Goal: Task Accomplishment & Management: Use online tool/utility

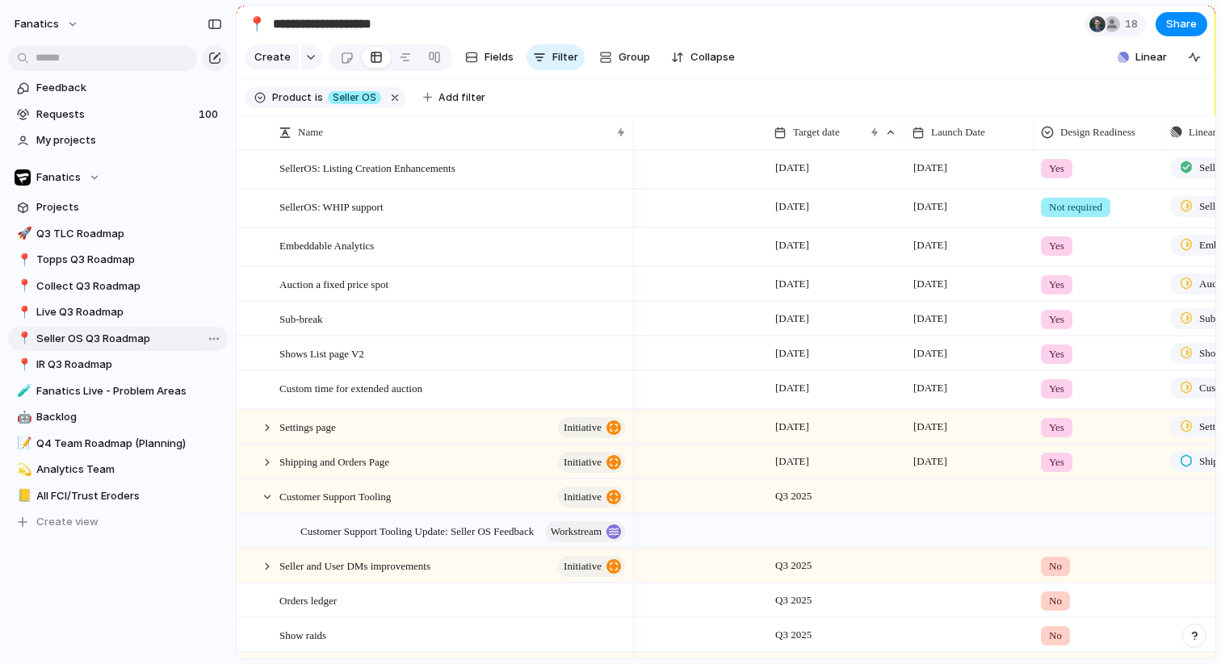
scroll to position [0, 411]
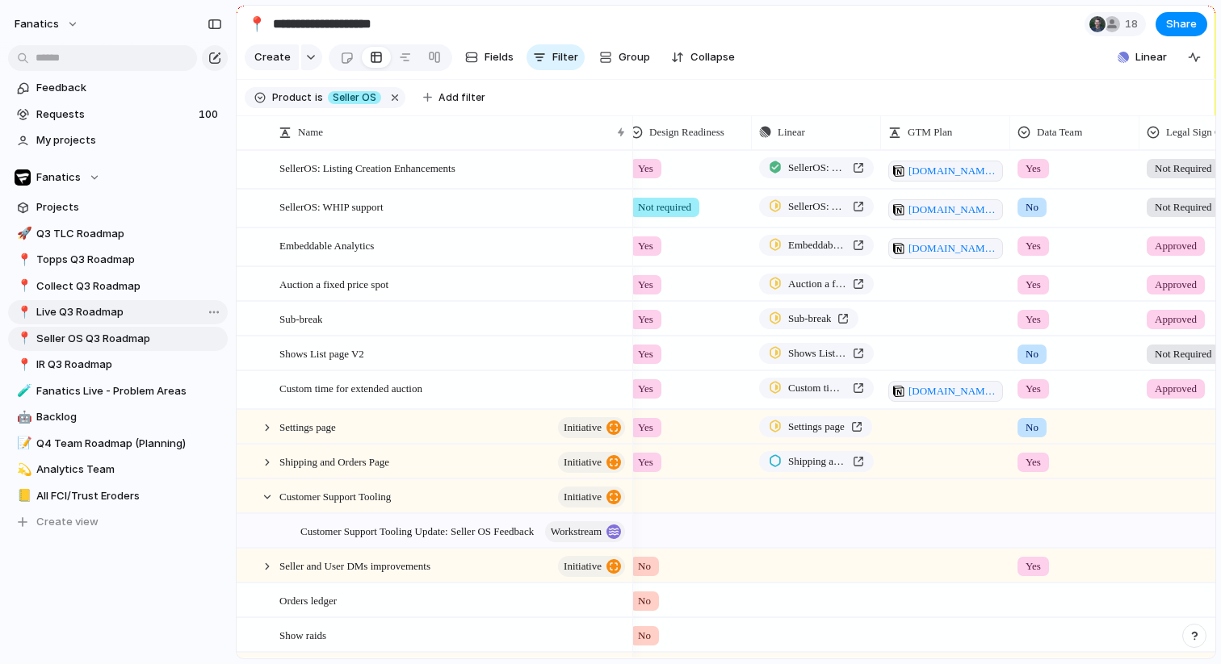
click at [69, 317] on span "Live Q3 Roadmap" at bounding box center [129, 312] width 186 height 16
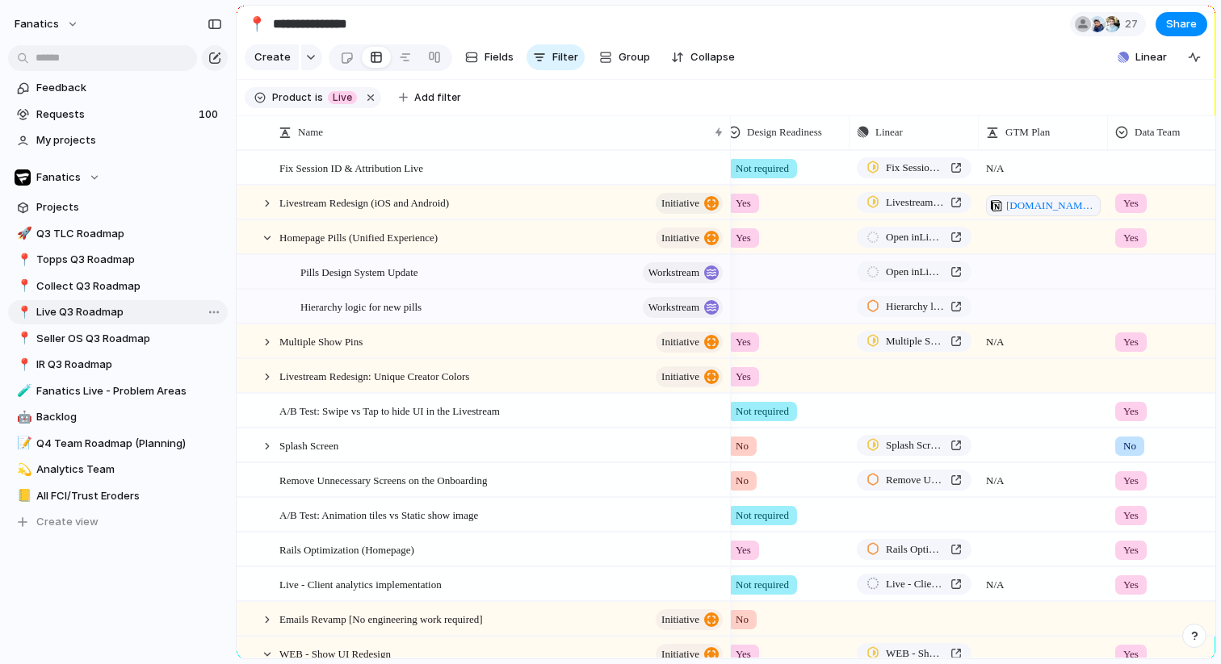
type input "**********"
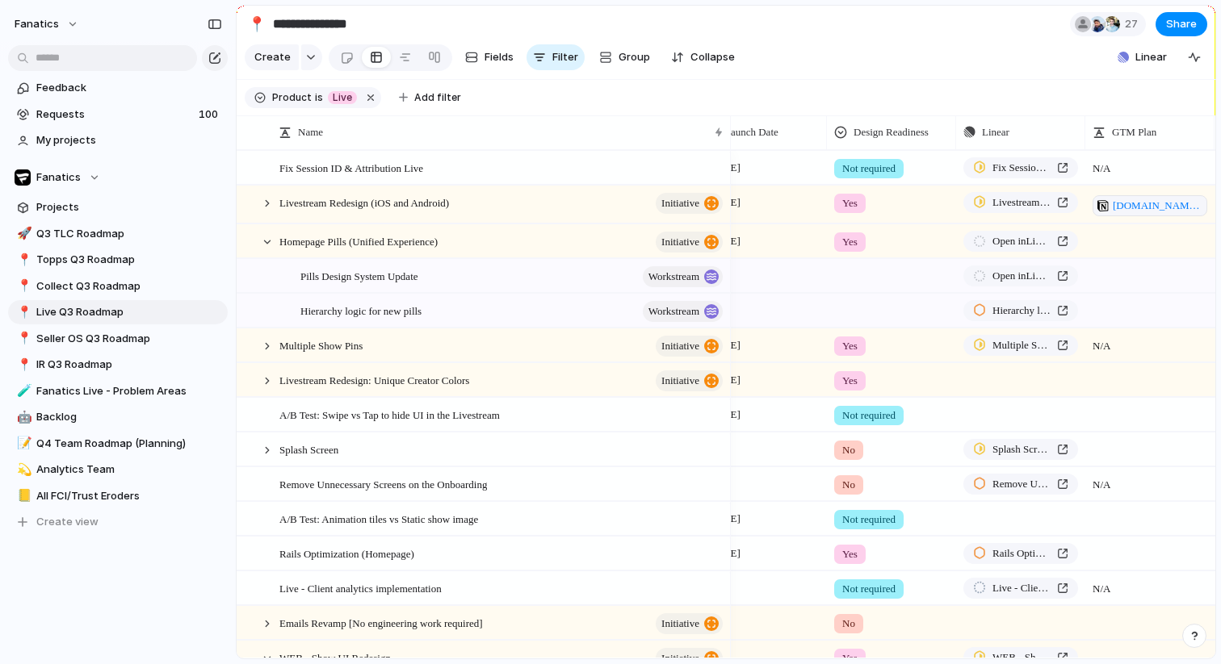
scroll to position [0, 331]
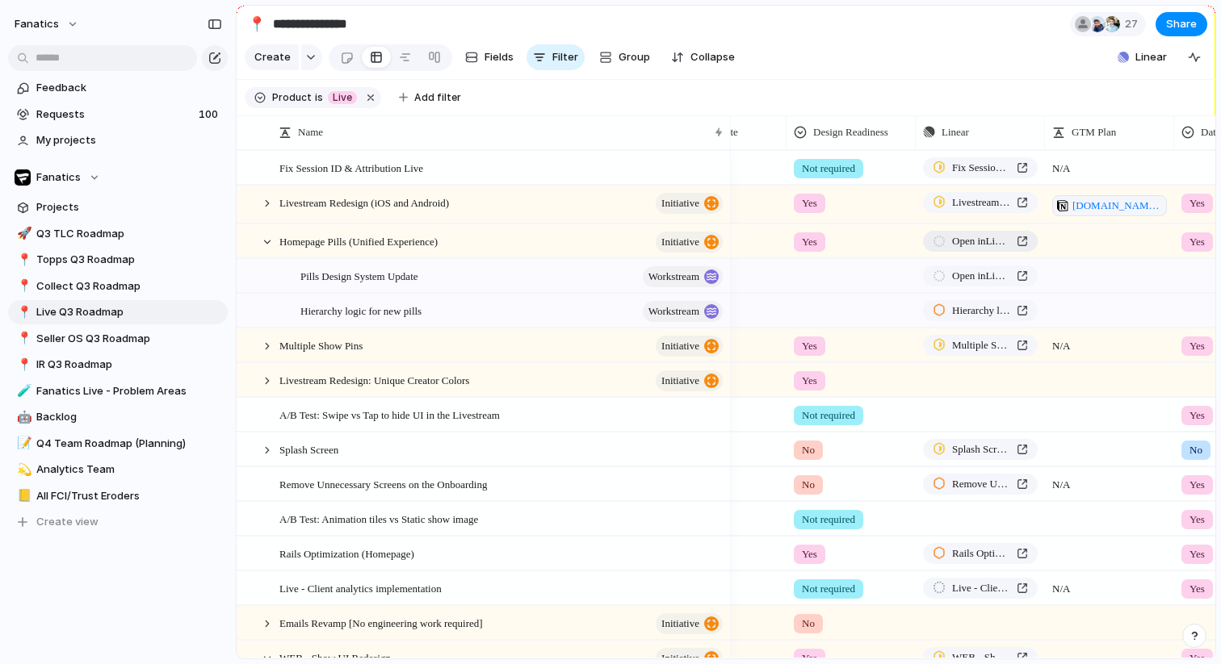
click at [983, 236] on span "Open in Linear" at bounding box center [981, 241] width 58 height 16
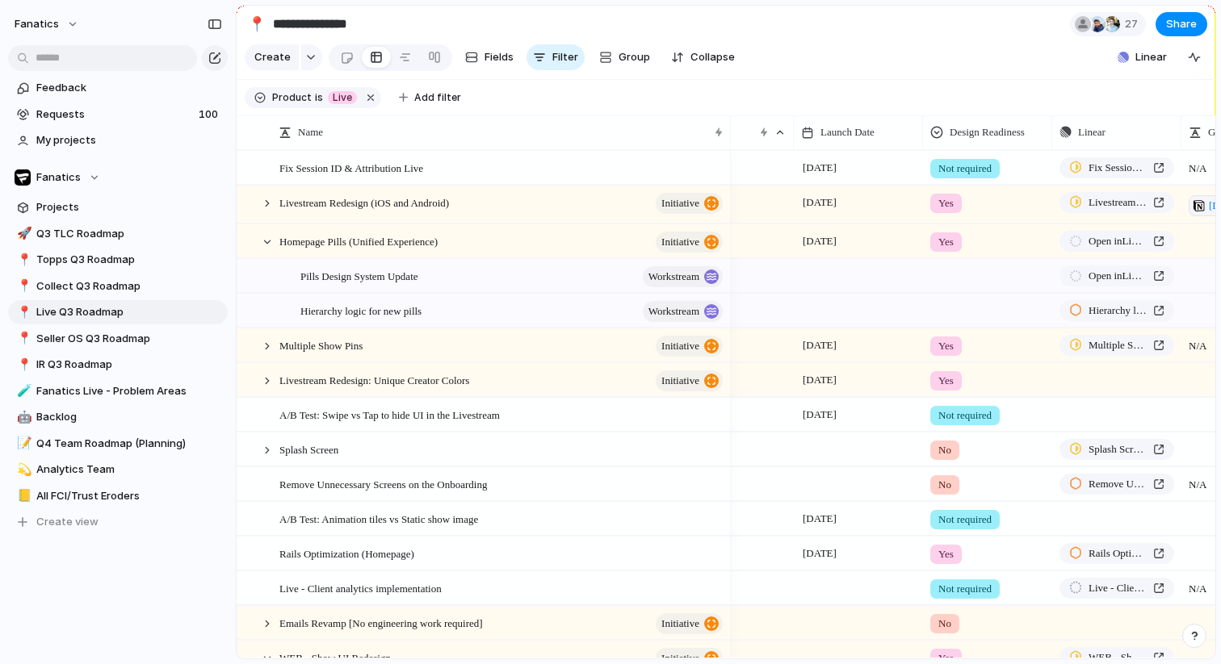
scroll to position [0, 84]
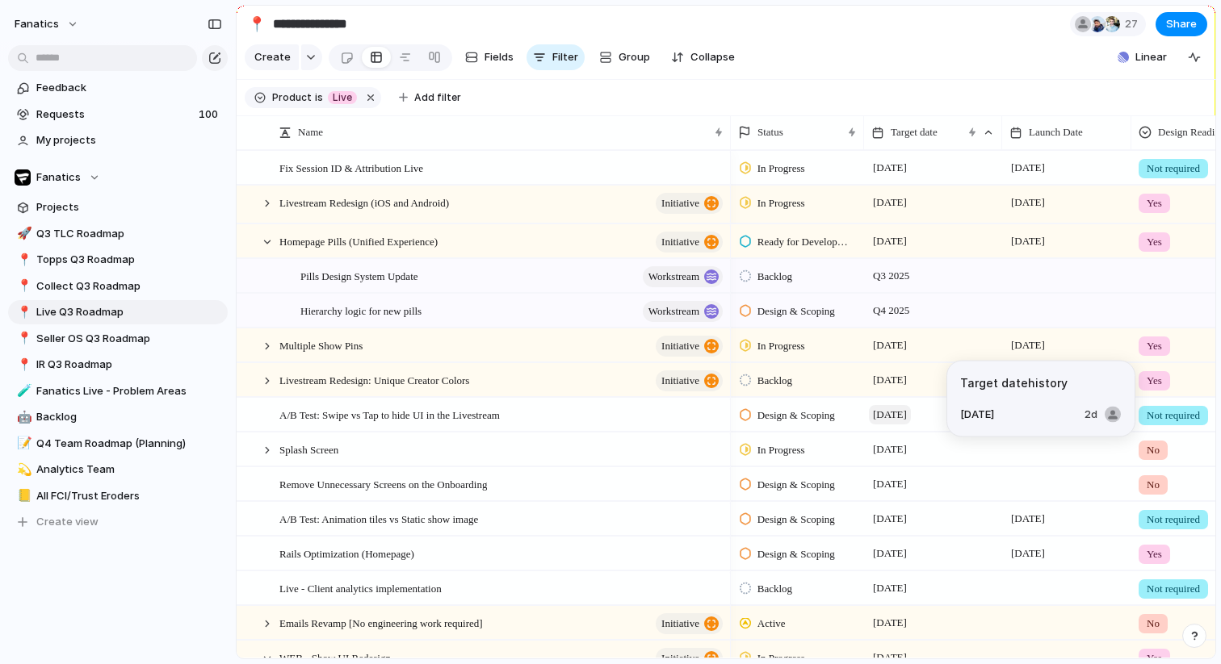
click at [891, 414] on span "[DATE]" at bounding box center [890, 414] width 42 height 19
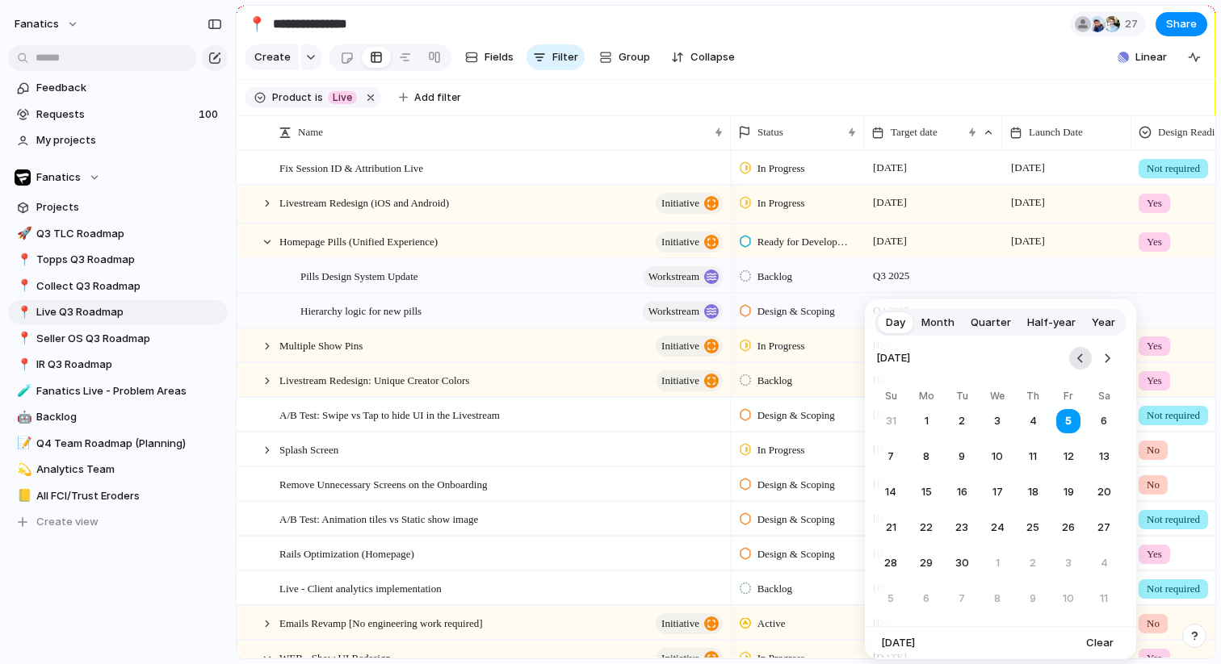
click at [1075, 354] on button "Go to the Previous Month" at bounding box center [1080, 358] width 23 height 23
click at [1064, 563] on button "29" at bounding box center [1068, 563] width 29 height 29
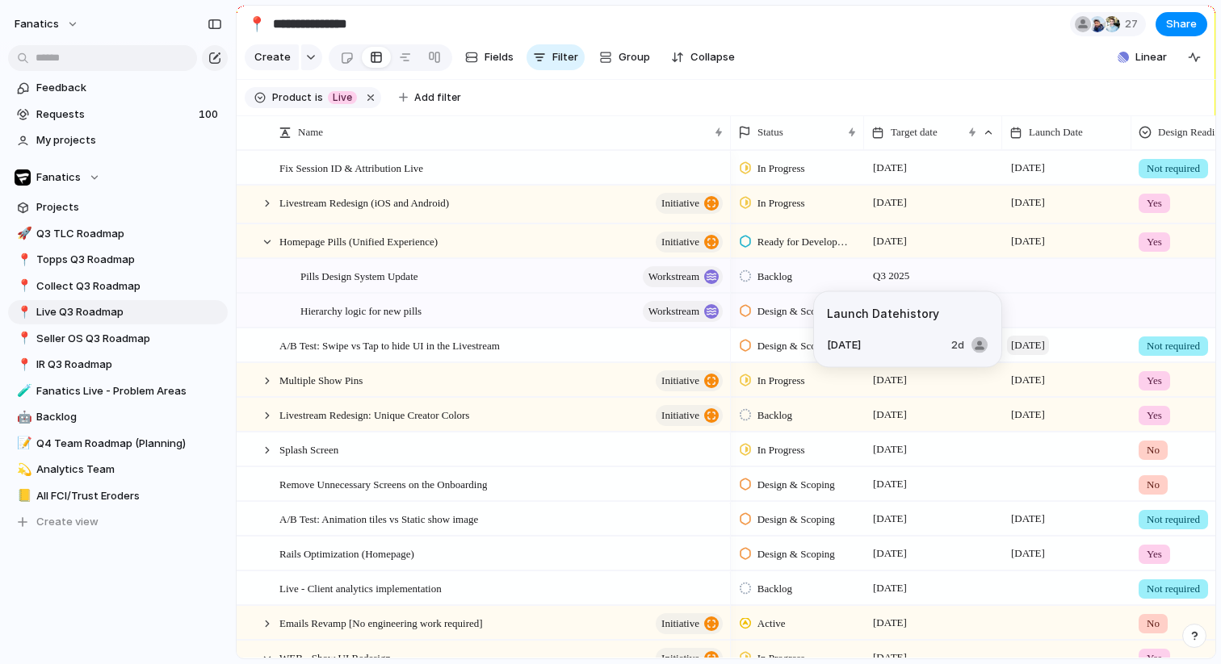
click at [1021, 341] on span "[DATE]" at bounding box center [1028, 345] width 42 height 19
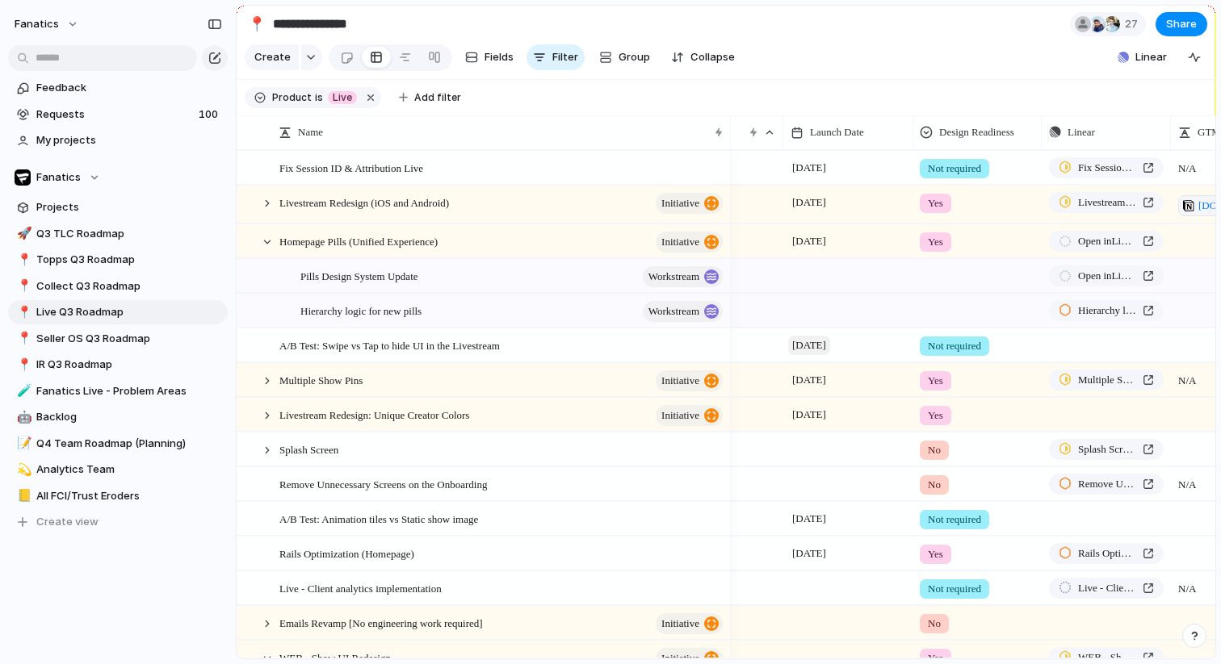
scroll to position [0, 251]
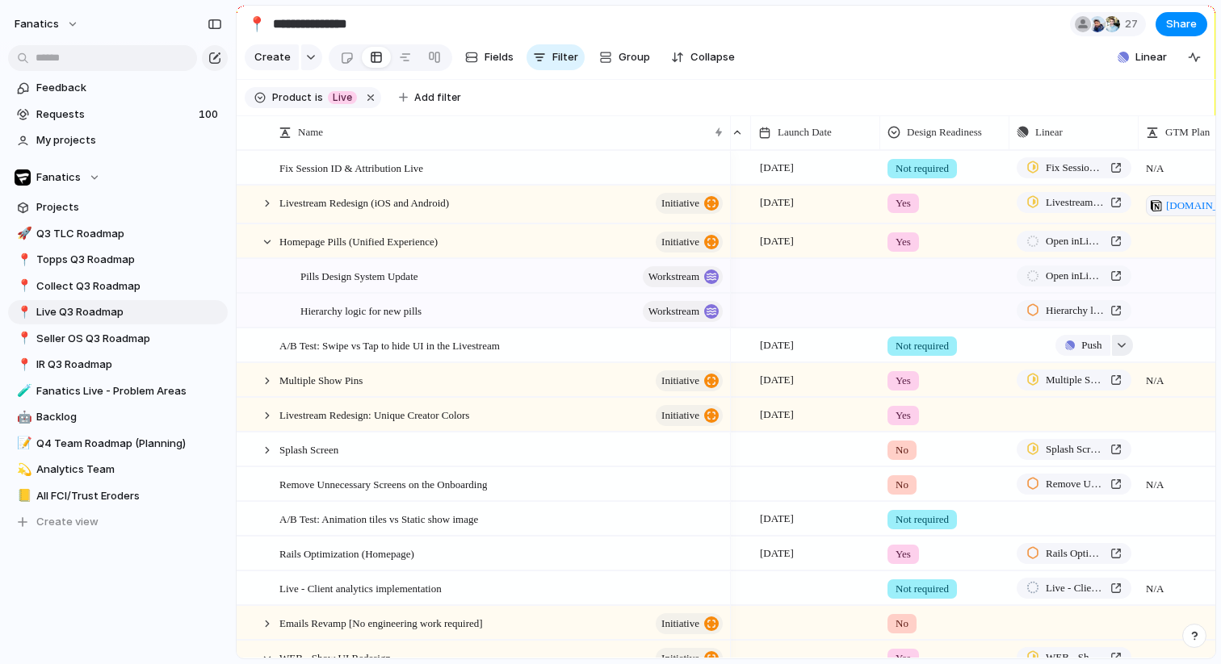
click at [1124, 344] on div "button" at bounding box center [1121, 345] width 11 height 6
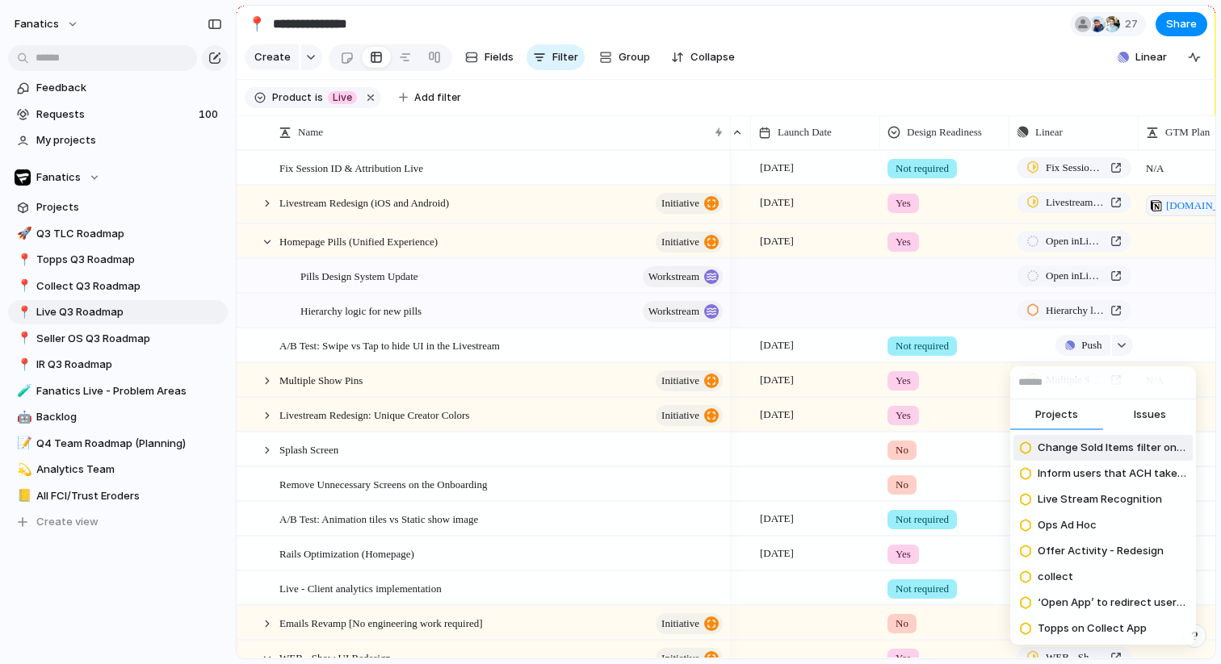
click at [1146, 417] on span "Issues" at bounding box center [1150, 415] width 32 height 16
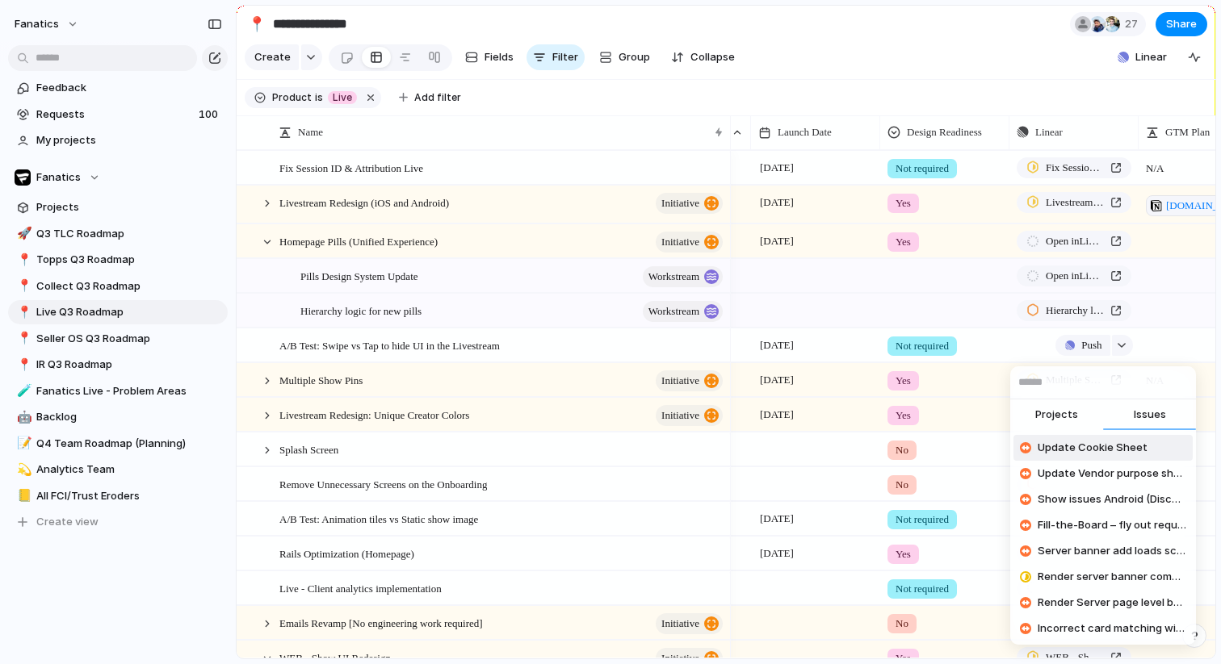
click at [1073, 379] on input "text" at bounding box center [1103, 383] width 186 height 32
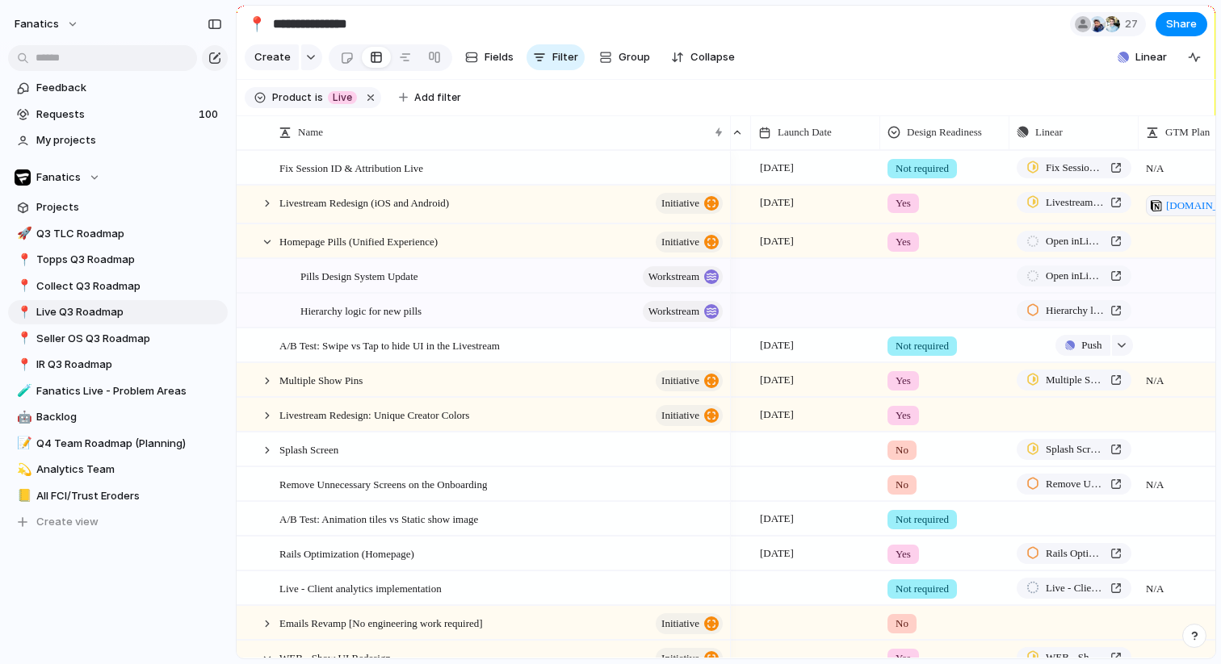
click at [1016, 350] on div "Projects Issues Update Cookie Sheet Update Vendor purpose sheet Show issues And…" at bounding box center [610, 332] width 1221 height 664
click at [1072, 344] on button "Push" at bounding box center [1082, 345] width 54 height 21
click at [1071, 409] on span "Issue" at bounding box center [1063, 409] width 27 height 16
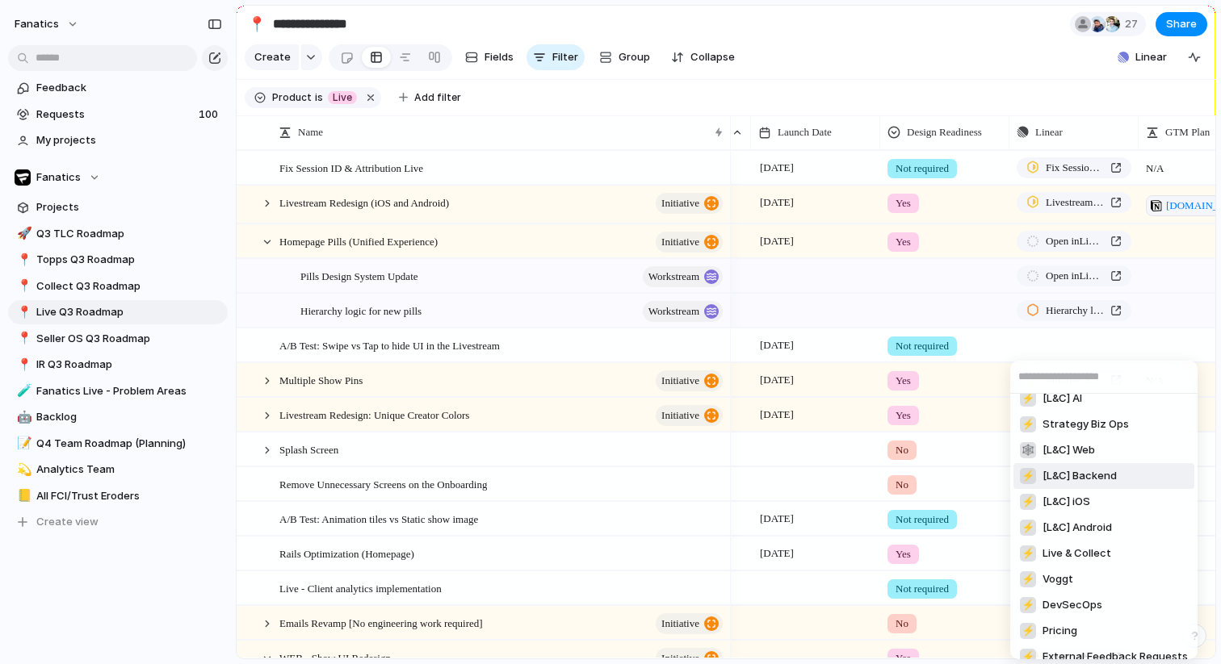
scroll to position [68, 0]
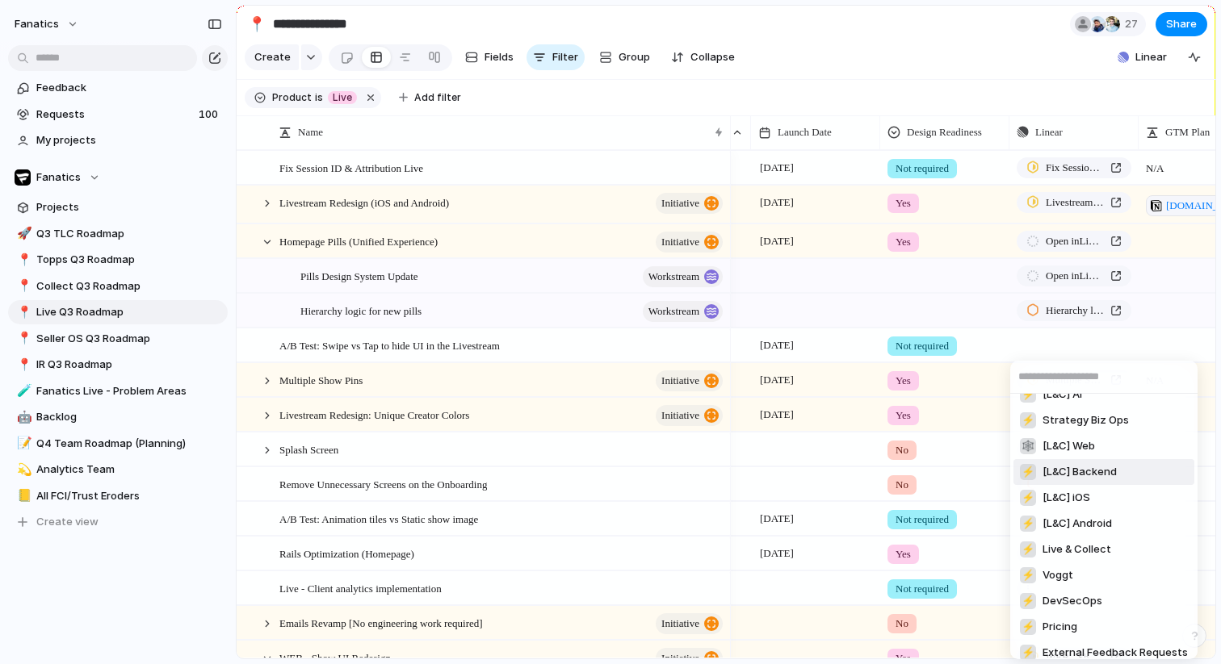
click at [895, 51] on div "⚡ CKG ⚡ On Call ⚡ [L&C] AI ⚡ Strategy Biz Ops 🕸 [L&C] Web ⚡ [L&C] Backend ⚡ [L&…" at bounding box center [610, 332] width 1221 height 664
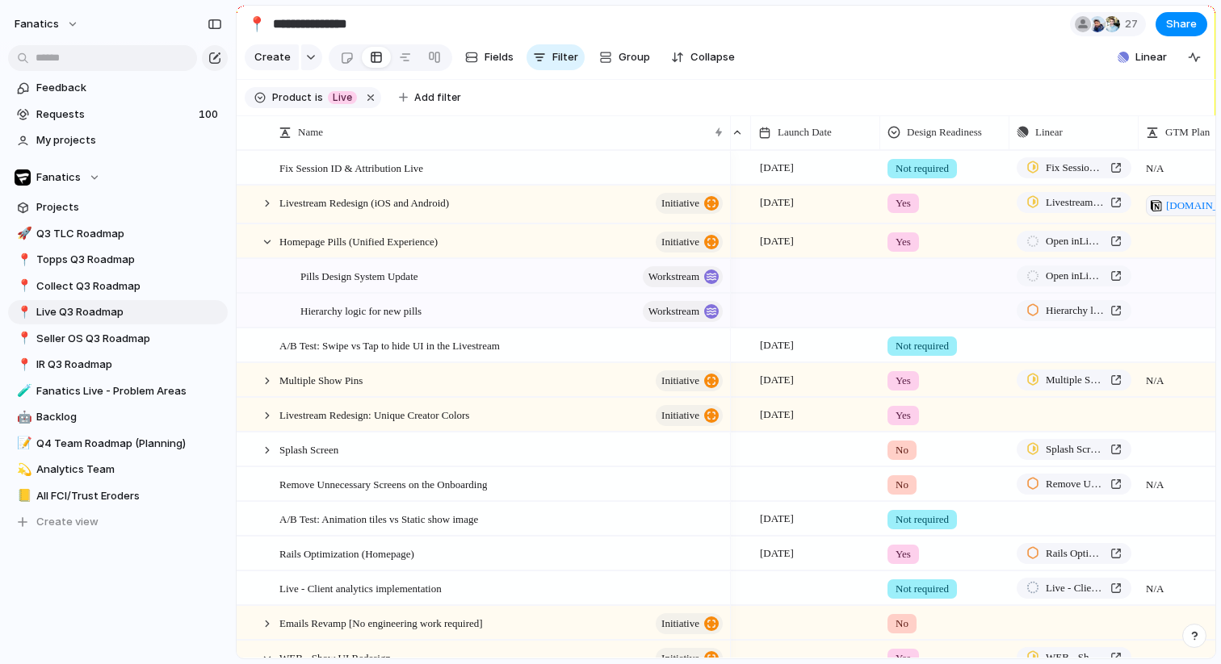
scroll to position [0, 209]
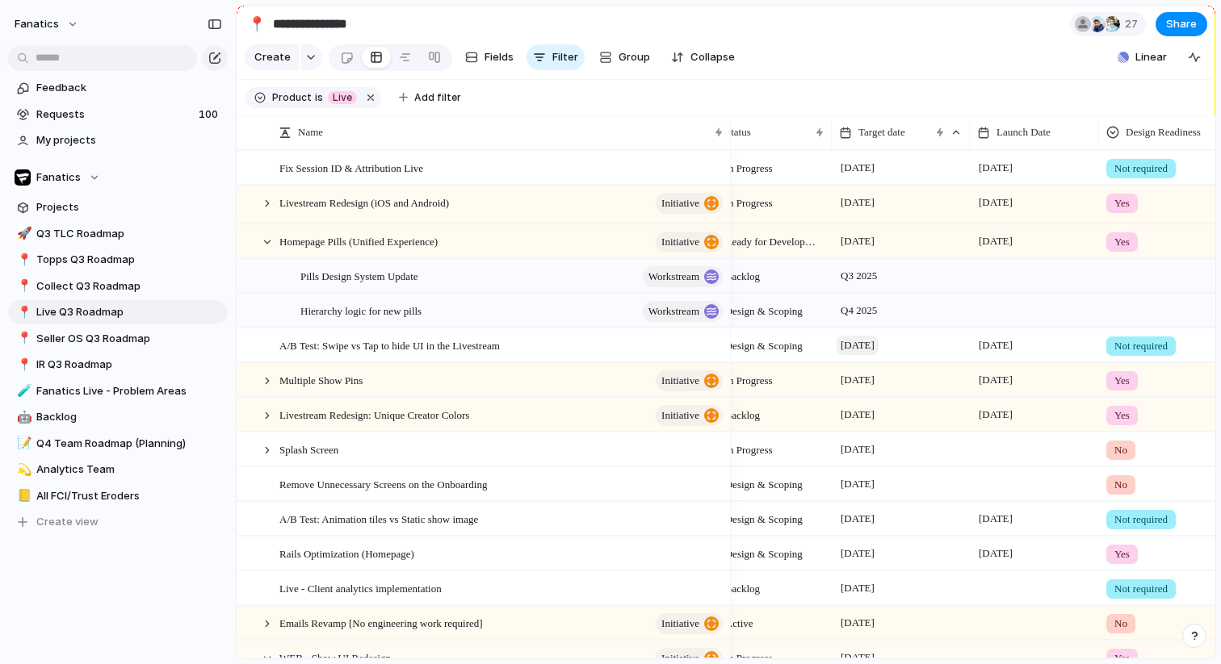
click at [867, 354] on span "[DATE]" at bounding box center [857, 345] width 42 height 19
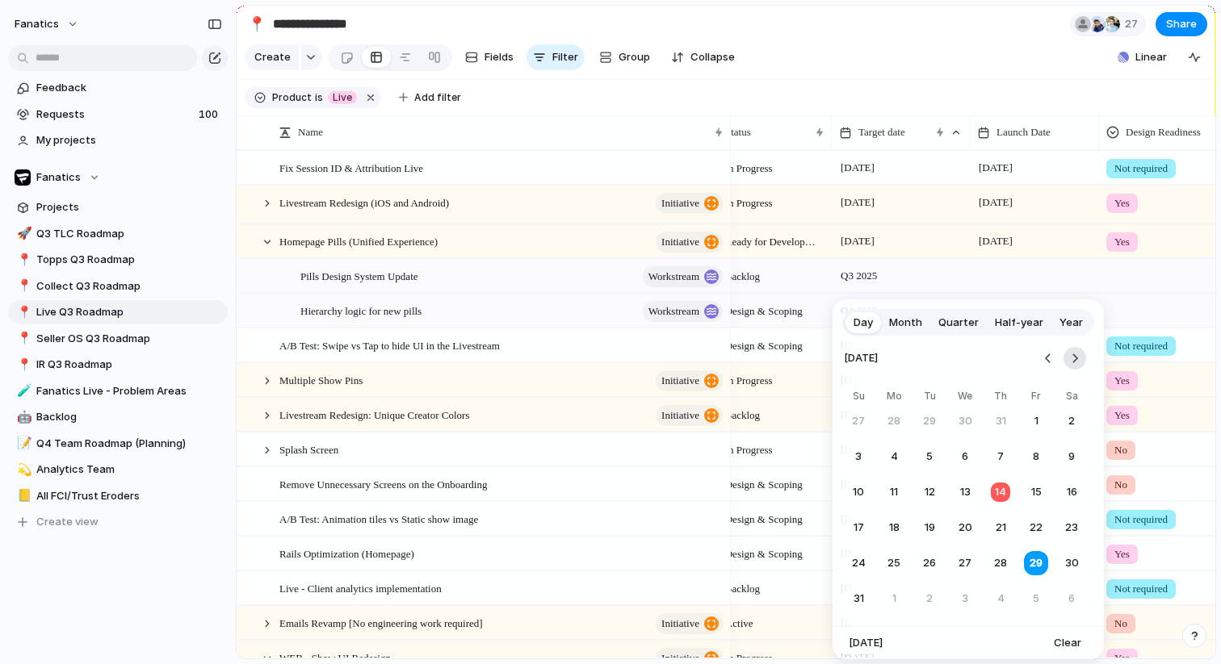
click at [1076, 362] on button "Go to the Next Month" at bounding box center [1074, 358] width 23 height 23
click at [1041, 353] on button "Go to the Previous Month" at bounding box center [1048, 358] width 23 height 23
click at [955, 86] on div "Day Month Quarter Half-year Year [DATE] Su Mo Tu We Th Fr Sa 27 28 29 30 31 1 2…" at bounding box center [610, 332] width 1221 height 664
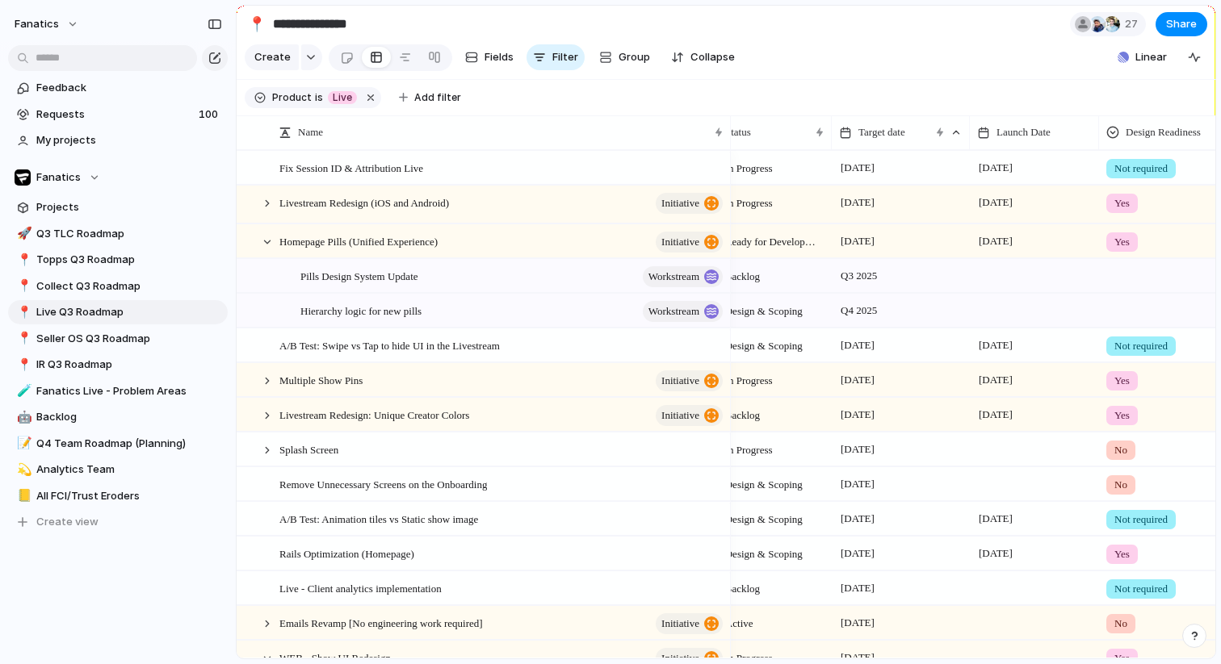
click at [1129, 350] on span "Not required" at bounding box center [1140, 346] width 53 height 16
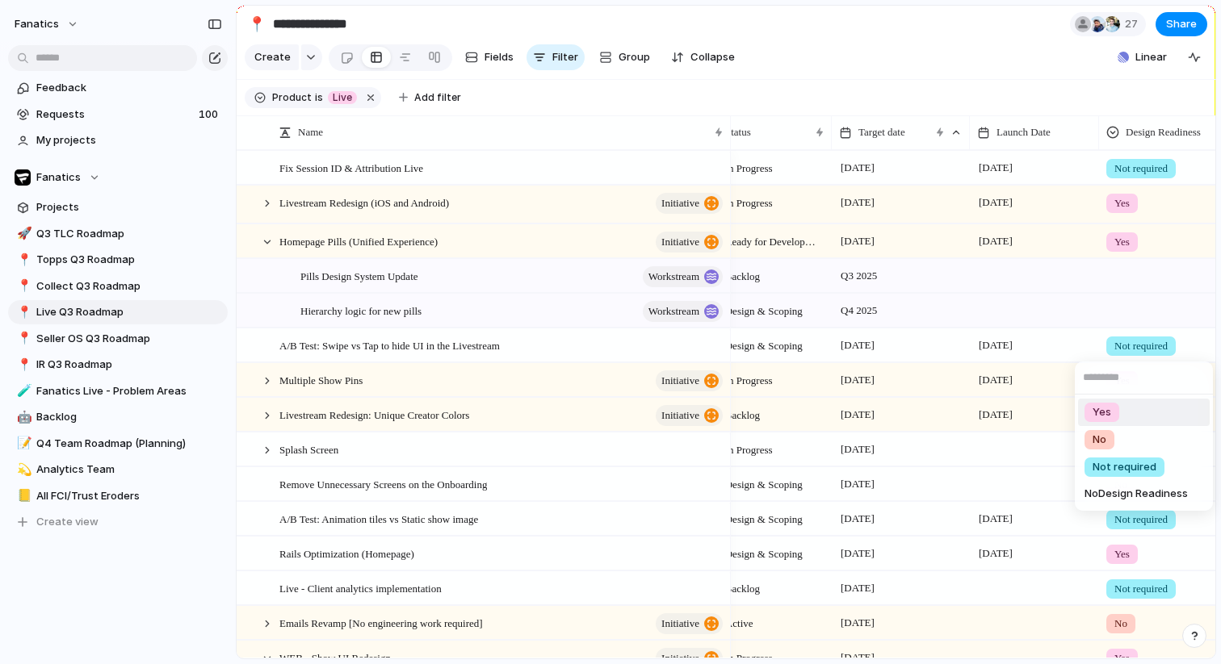
click at [1105, 416] on span "Yes" at bounding box center [1101, 413] width 19 height 16
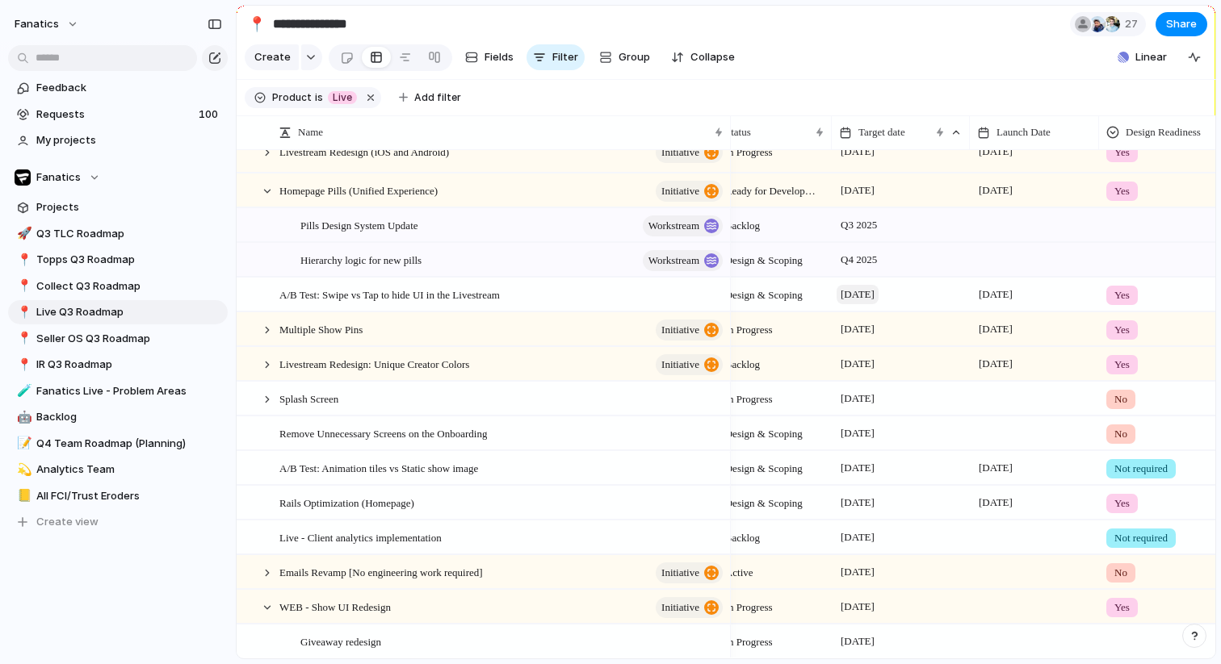
scroll to position [89, 0]
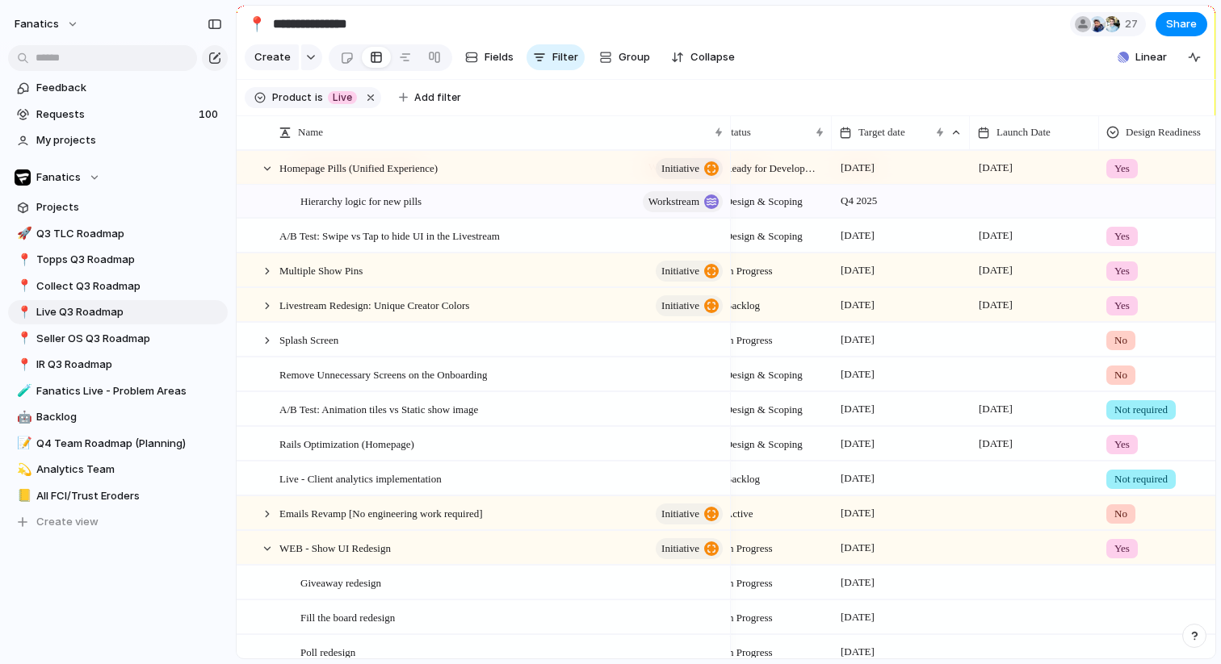
click at [1163, 409] on span "Not required" at bounding box center [1140, 410] width 53 height 16
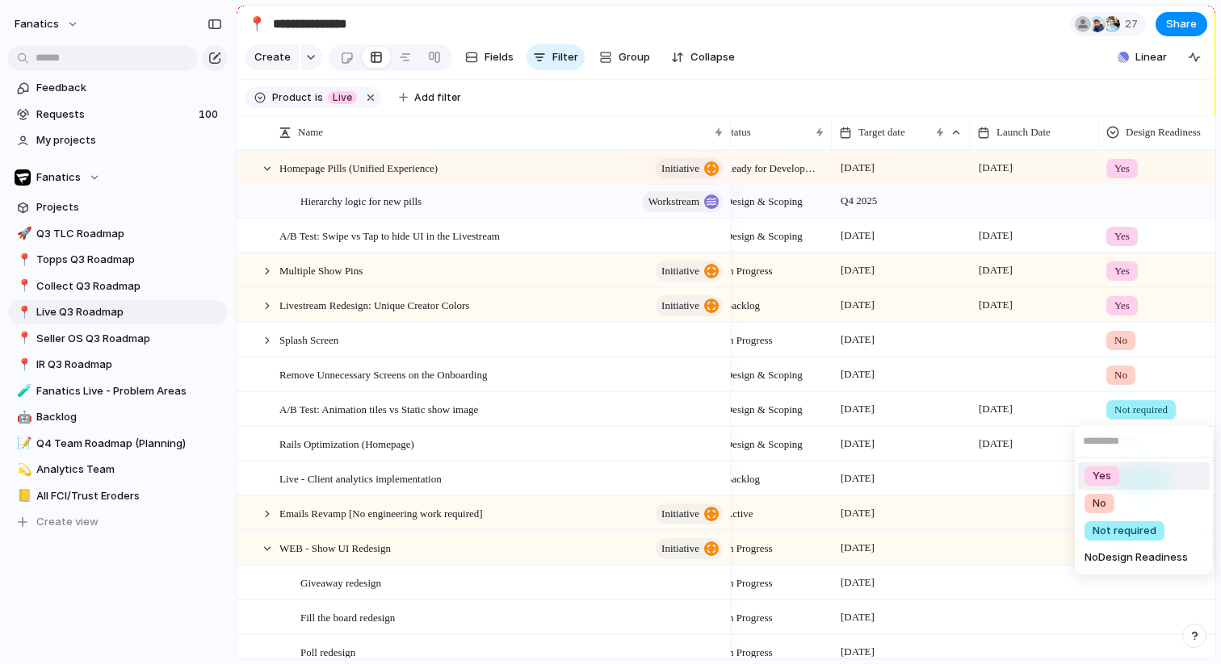
click at [1128, 475] on li "Yes" at bounding box center [1144, 476] width 132 height 27
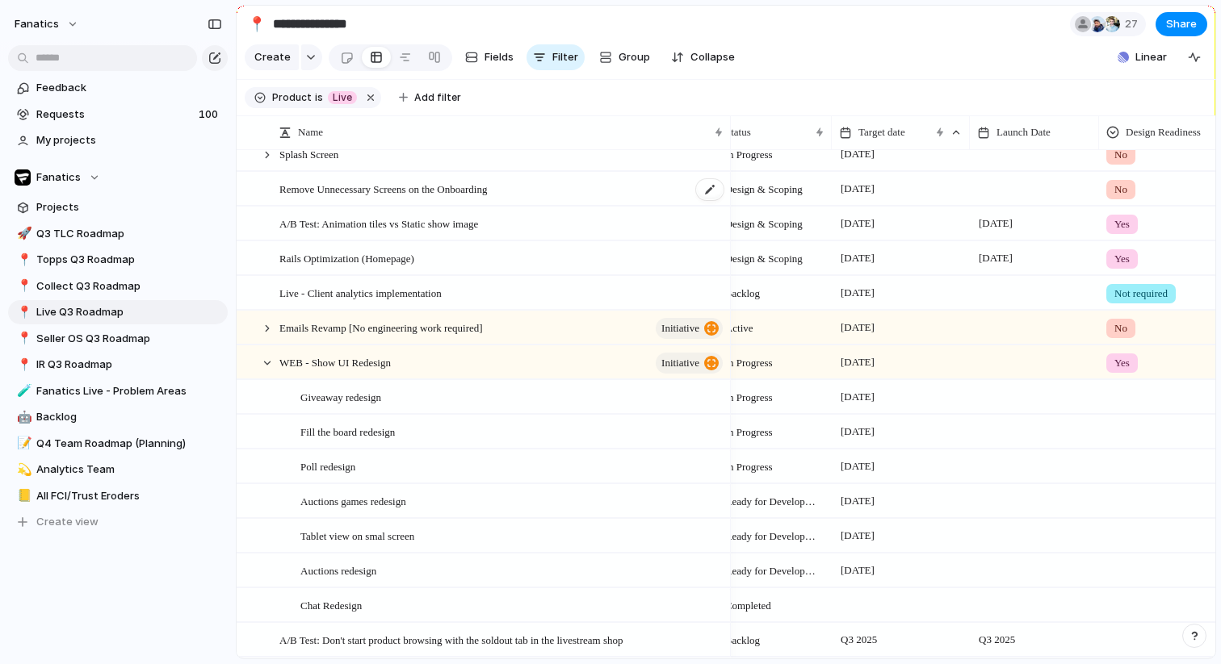
scroll to position [303, 0]
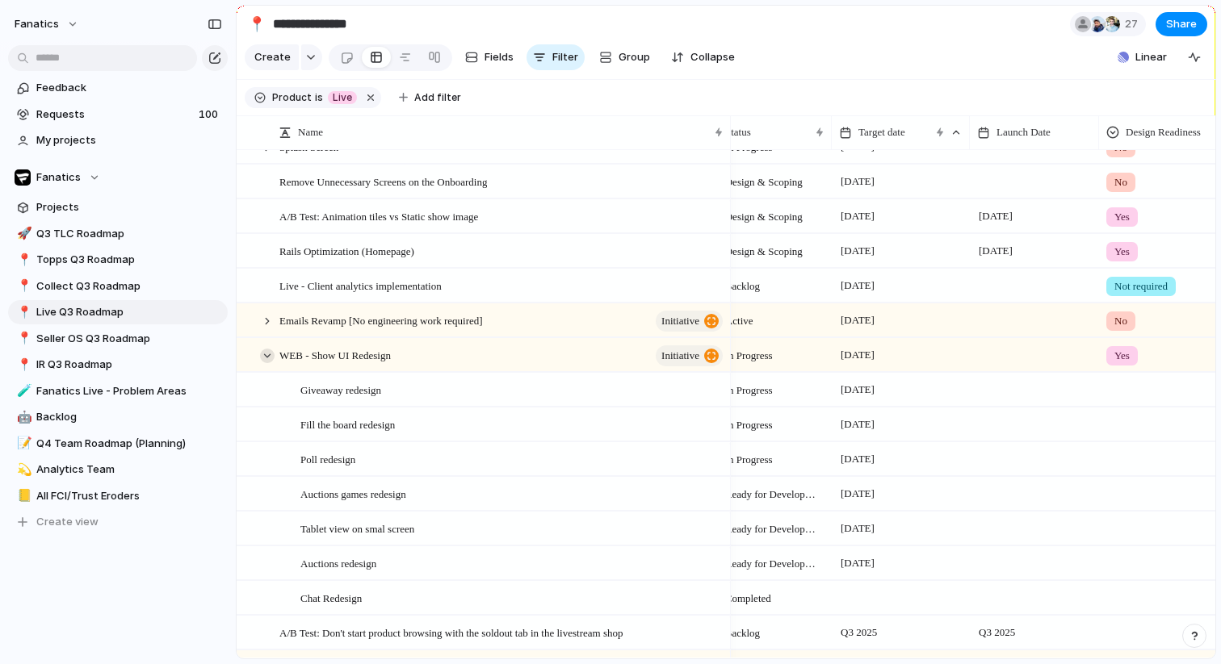
click at [272, 353] on div at bounding box center [267, 356] width 15 height 15
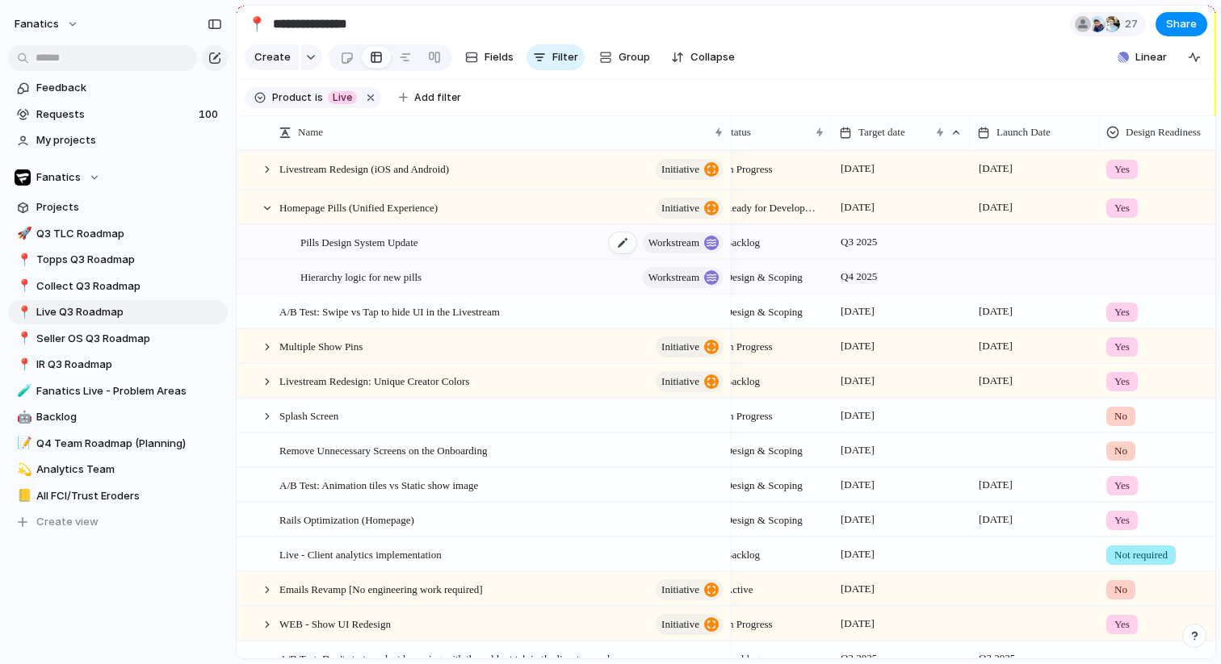
scroll to position [0, 0]
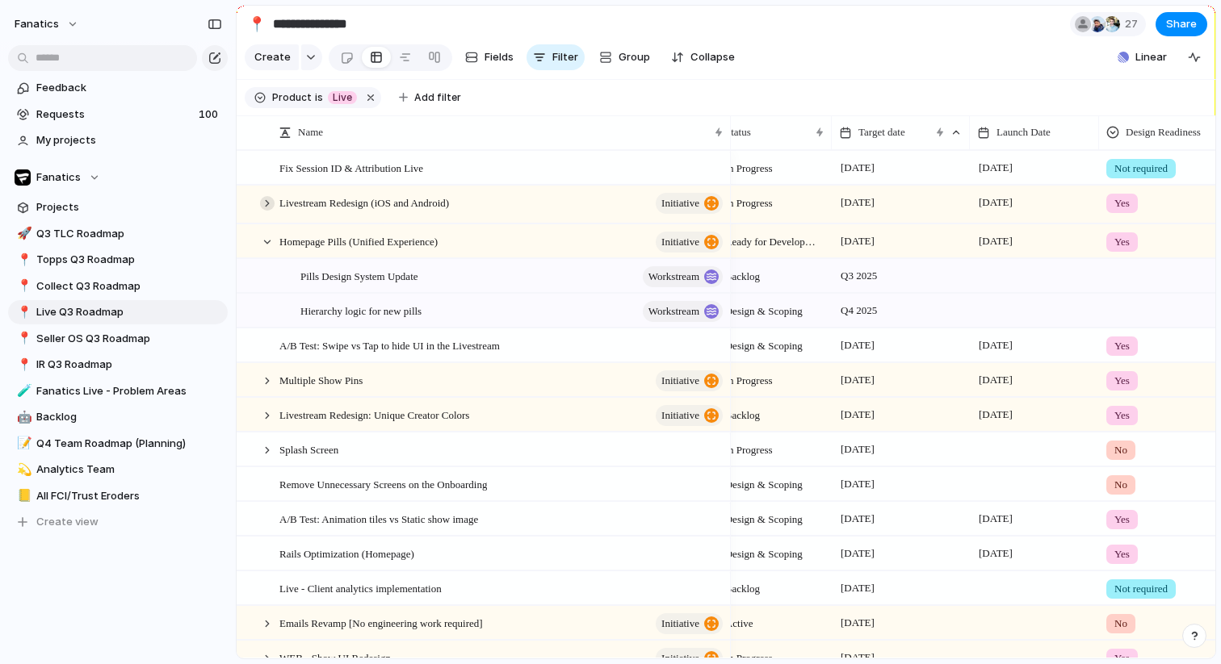
click at [262, 199] on div at bounding box center [267, 203] width 15 height 15
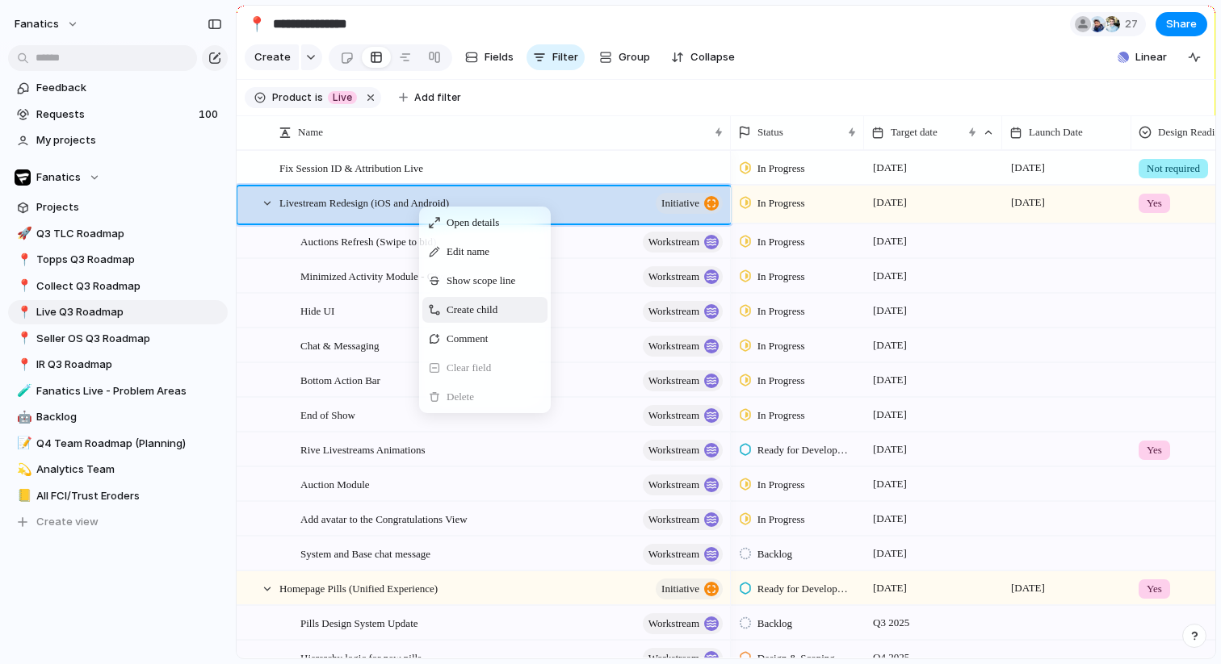
click at [467, 317] on span "Create child" at bounding box center [471, 310] width 51 height 16
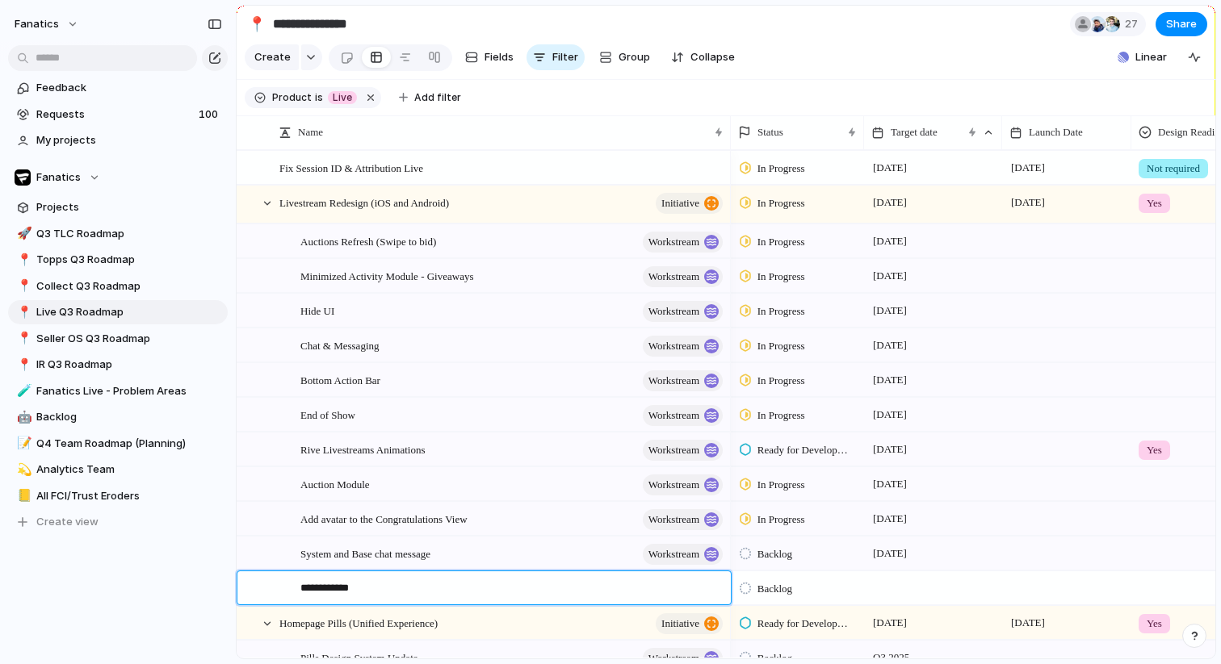
type textarea "**********"
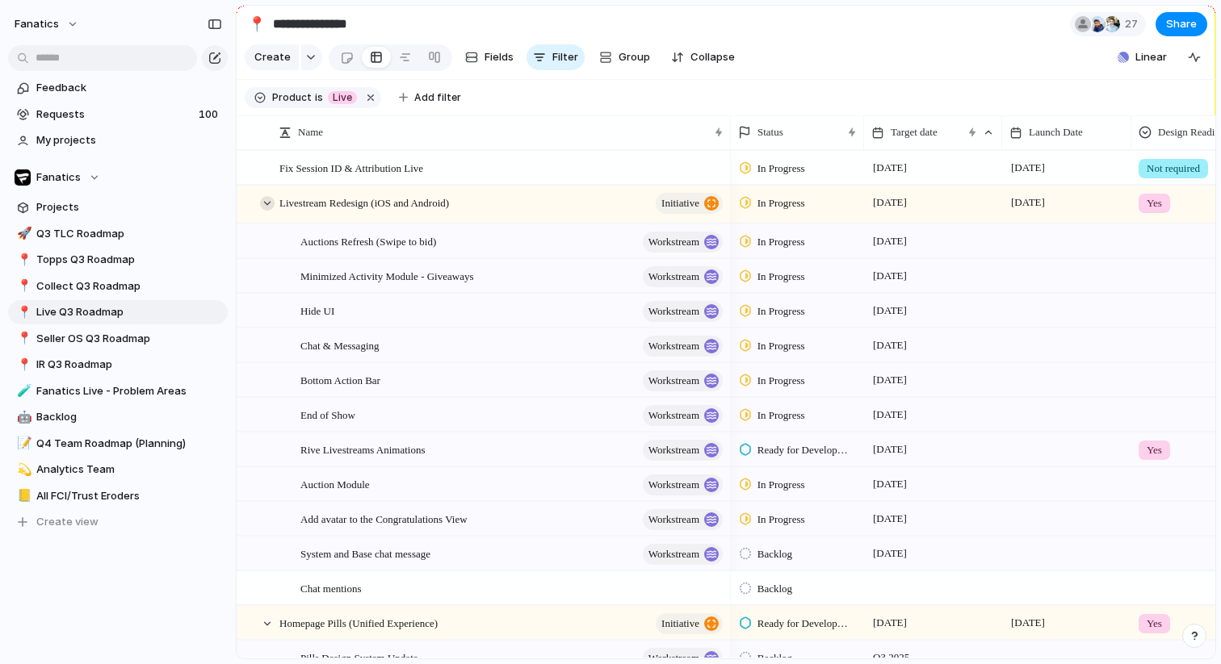
click at [270, 203] on div at bounding box center [267, 203] width 15 height 15
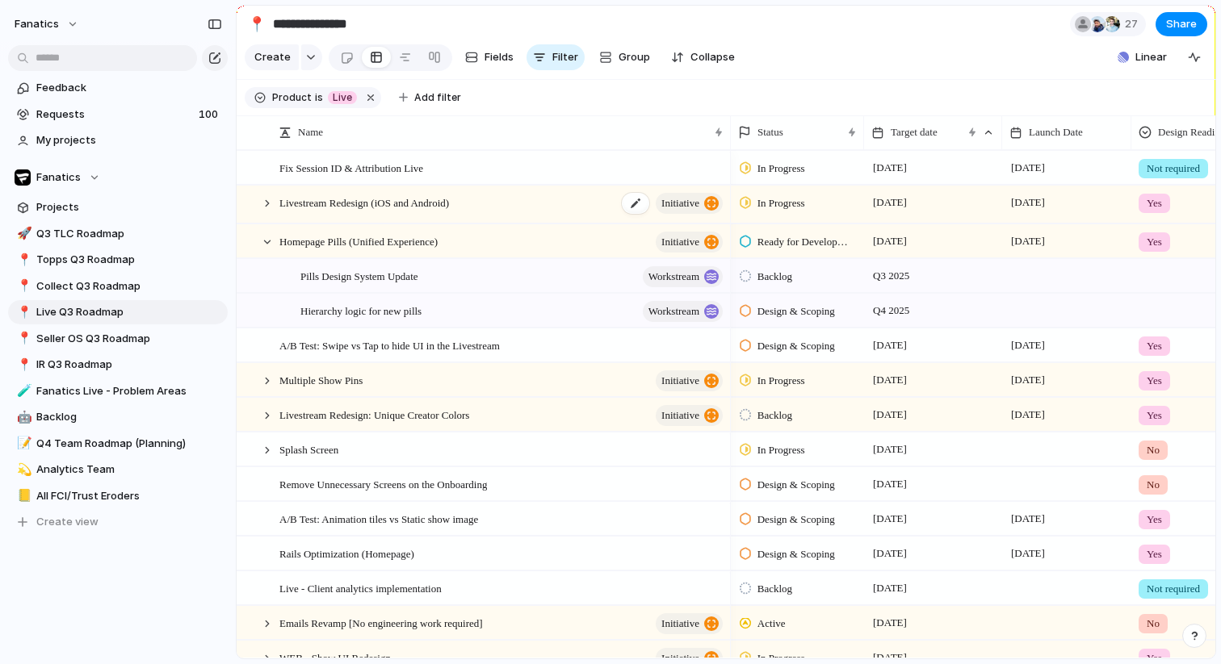
click at [480, 199] on div "Livestream Redesign (iOS and Android) initiative" at bounding box center [502, 205] width 446 height 37
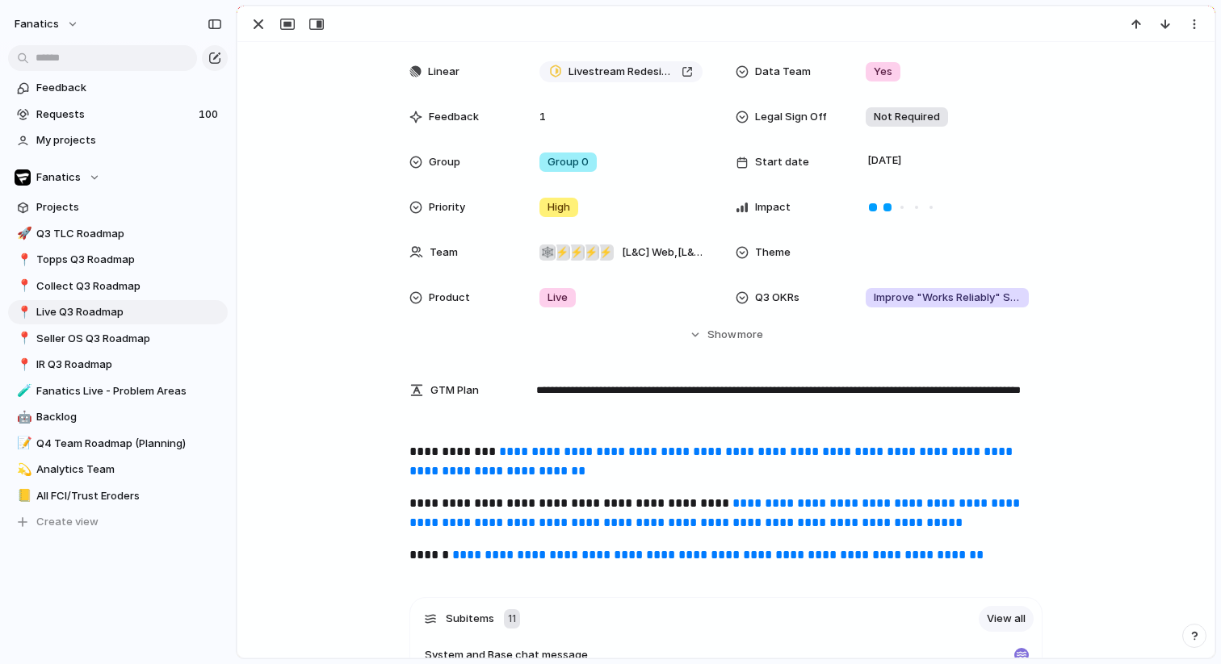
scroll to position [235, 0]
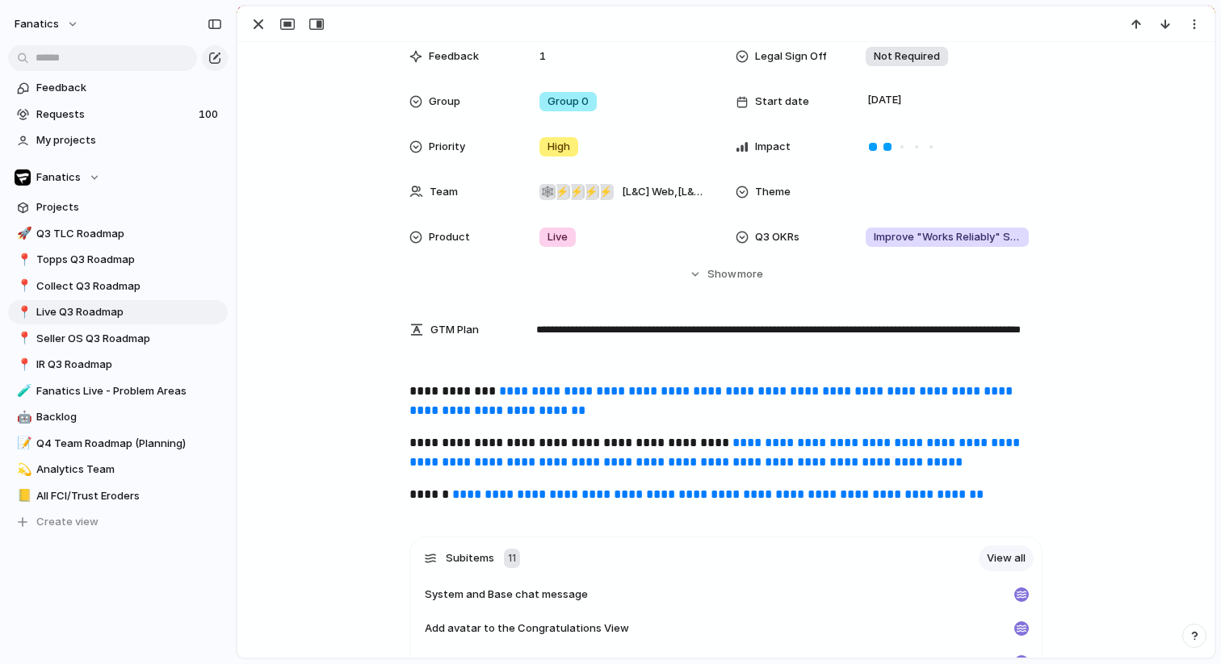
click at [546, 394] on link "**********" at bounding box center [712, 400] width 606 height 31
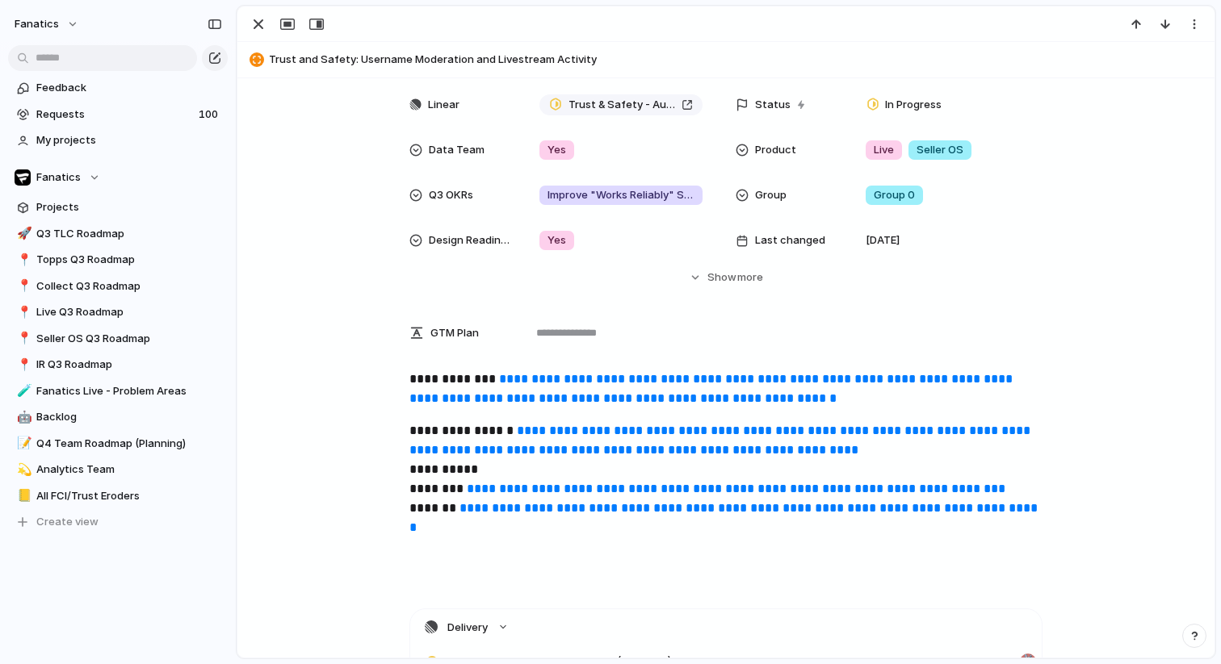
scroll to position [324, 0]
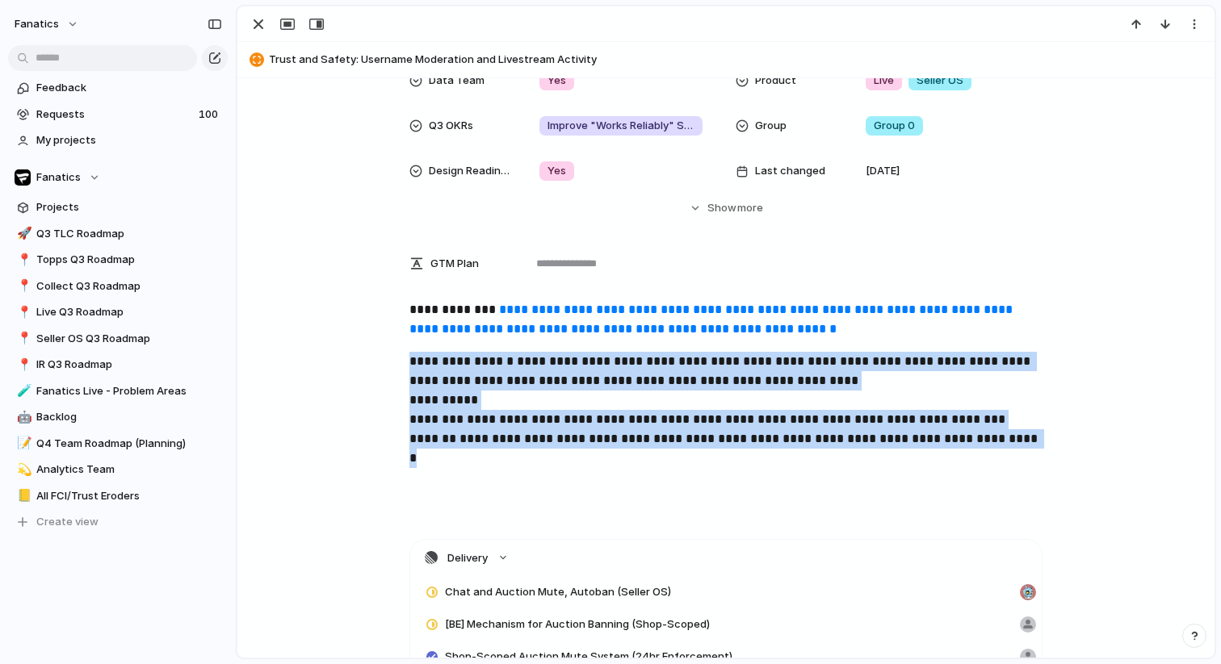
drag, startPoint x: 590, startPoint y: 503, endPoint x: 411, endPoint y: 363, distance: 227.7
click at [411, 363] on p "**********" at bounding box center [725, 429] width 633 height 155
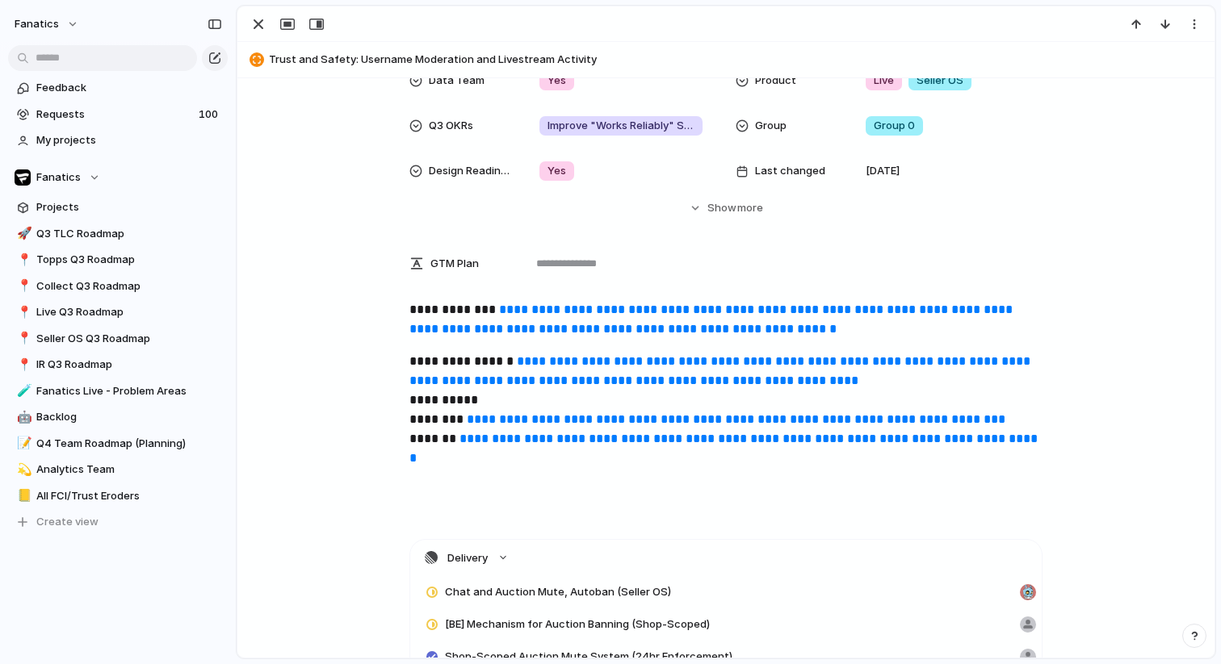
click at [585, 508] on div "**********" at bounding box center [726, 410] width 938 height 220
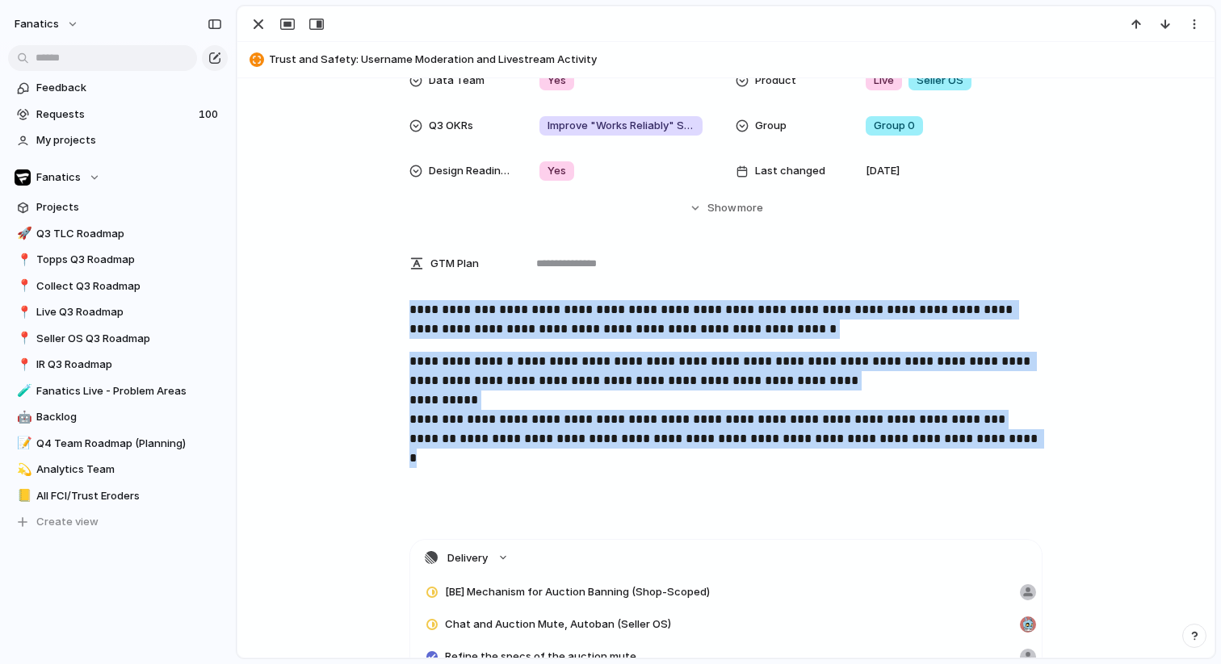
drag, startPoint x: 585, startPoint y: 504, endPoint x: 406, endPoint y: 316, distance: 259.8
click at [406, 316] on div "**********" at bounding box center [726, 410] width 938 height 220
copy div "**********"
